Goal: Navigation & Orientation: Find specific page/section

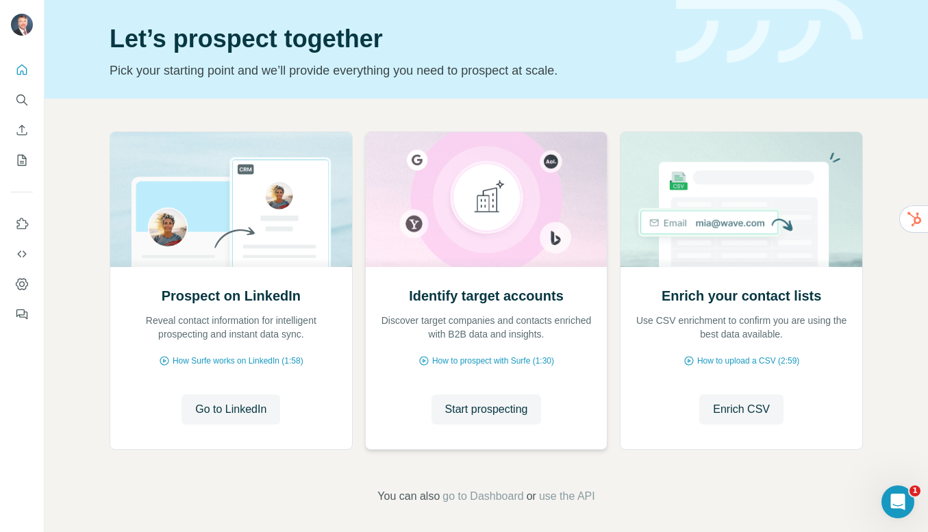
scroll to position [44, 0]
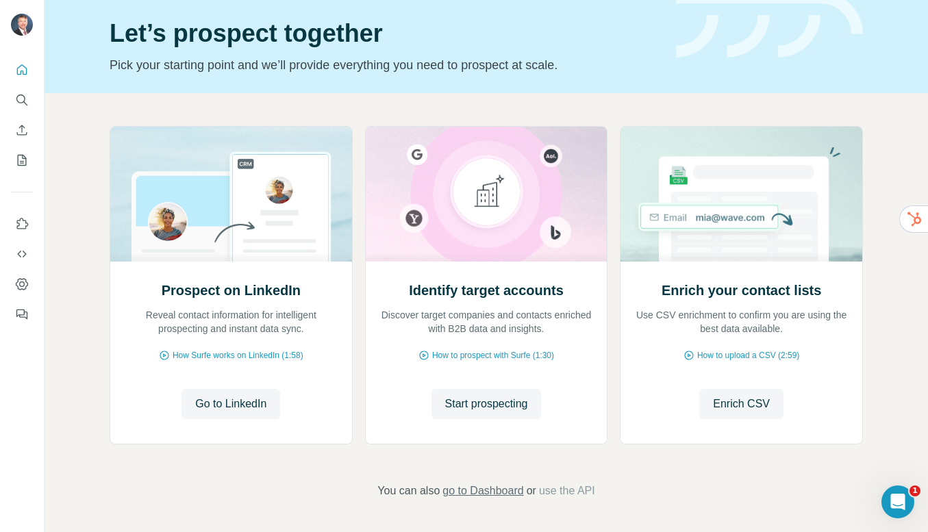
click at [507, 490] on span "go to Dashboard" at bounding box center [482, 491] width 81 height 16
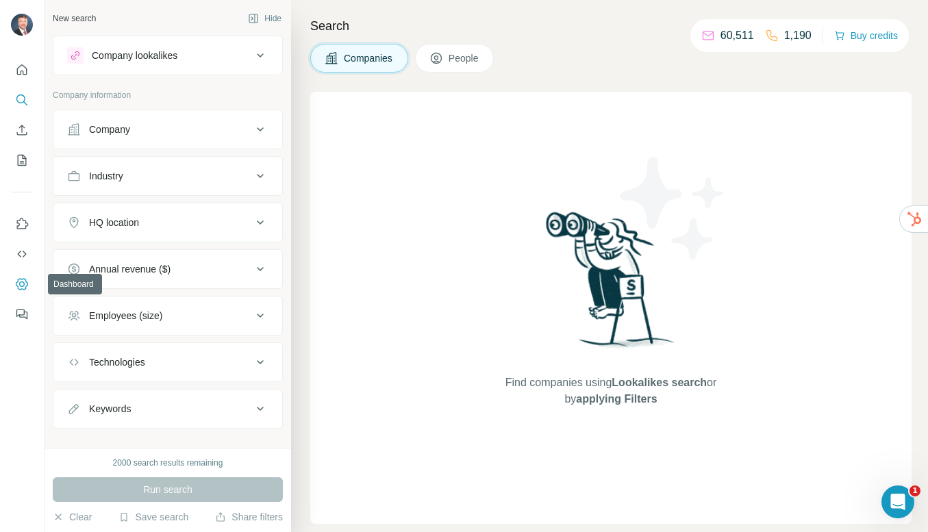
click at [26, 287] on icon "Dashboard" at bounding box center [22, 284] width 14 height 14
